Goal: Information Seeking & Learning: Learn about a topic

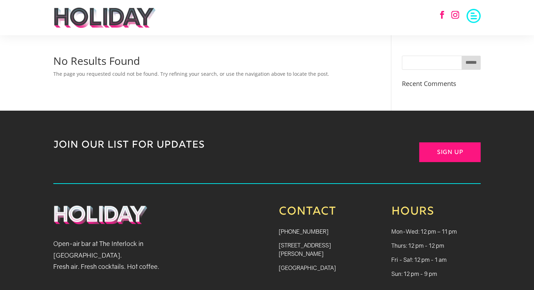
click at [511, 48] on div "No Results Found The page you requested could not be found. Try refining your s…" at bounding box center [267, 73] width 534 height 76
click at [474, 13] on span at bounding box center [473, 15] width 14 height 14
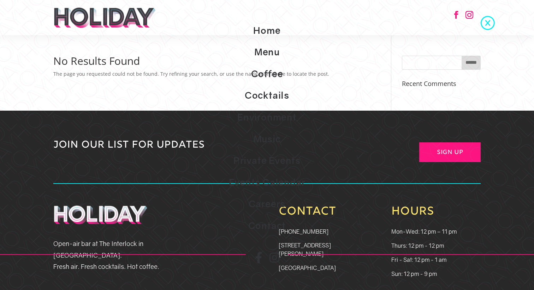
click at [261, 185] on link "Events Calendar" at bounding box center [267, 183] width 534 height 22
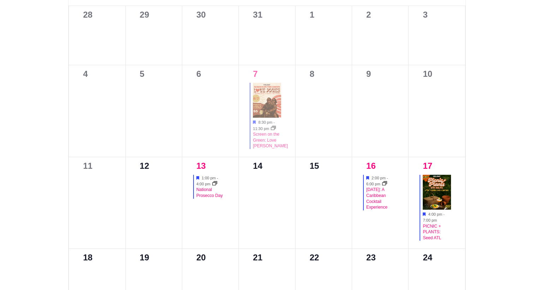
scroll to position [385, 0]
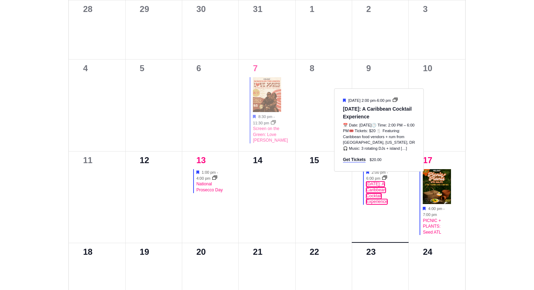
click at [371, 187] on link "[DATE]: A Caribbean Cocktail Experience" at bounding box center [376, 193] width 21 height 23
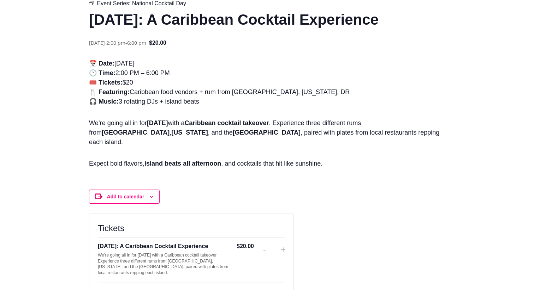
scroll to position [82, 0]
